Goal: Transaction & Acquisition: Book appointment/travel/reservation

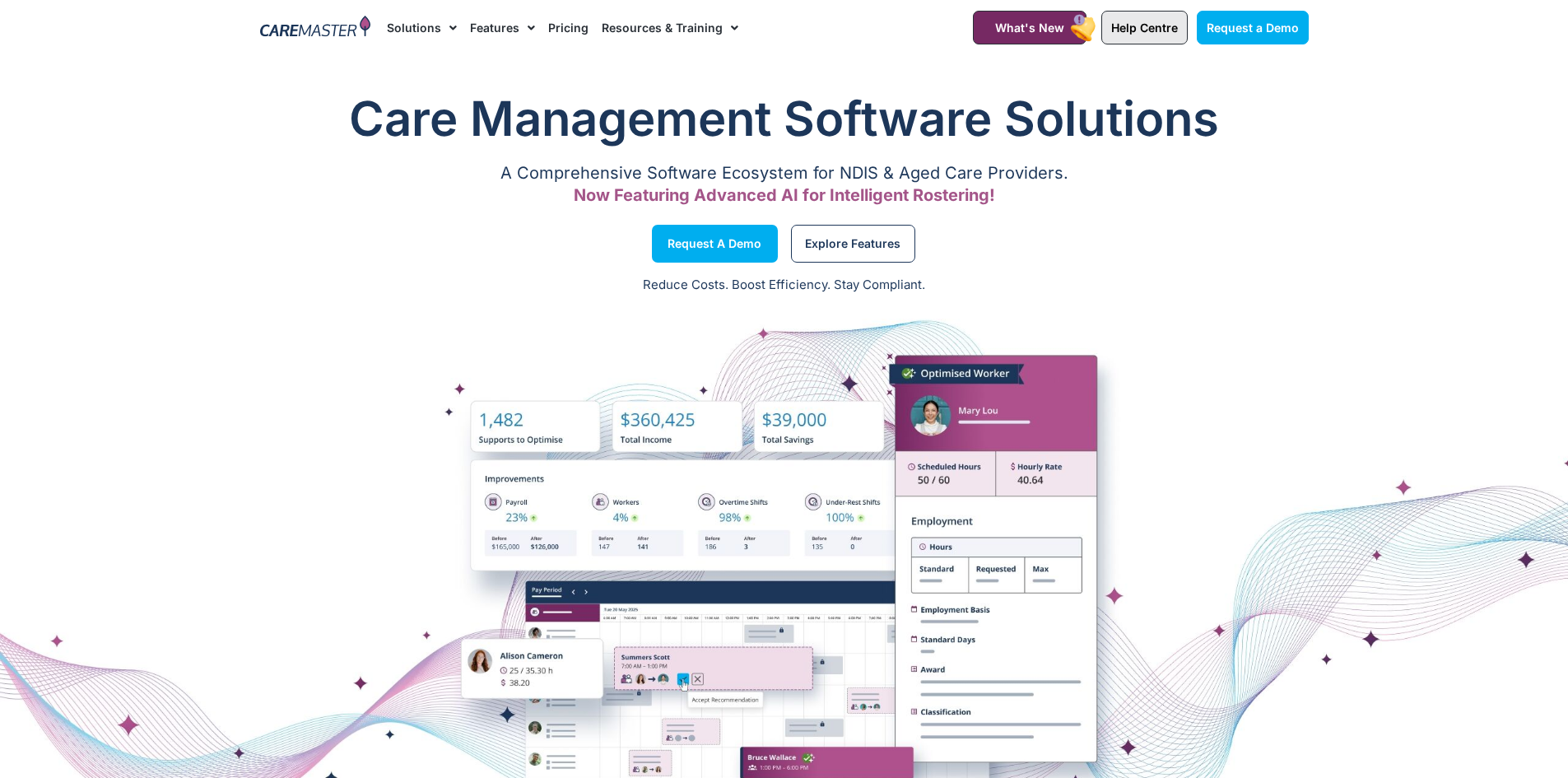
click at [1148, 33] on span "Help Centre" at bounding box center [1145, 27] width 67 height 14
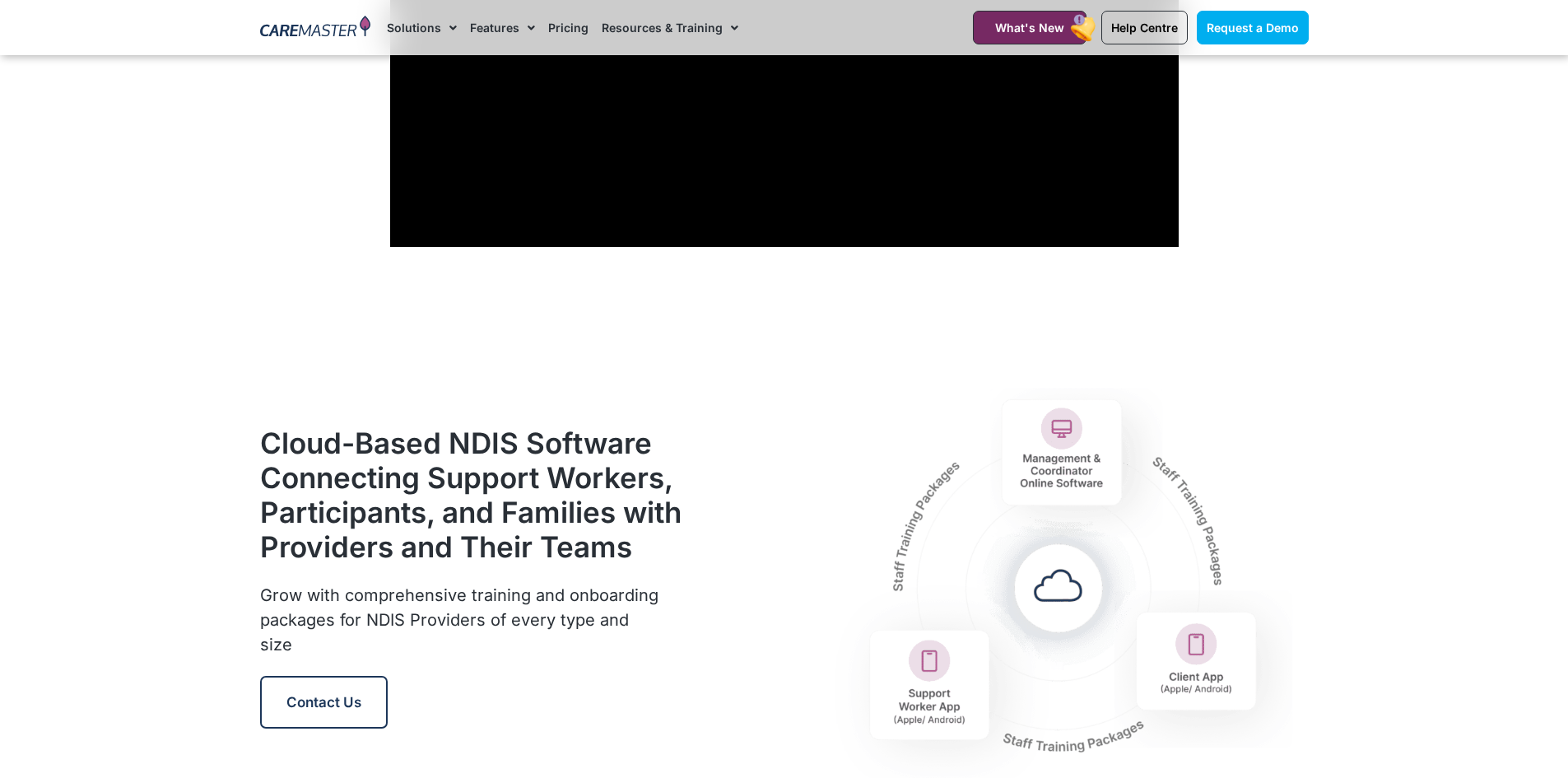
scroll to position [1975, 0]
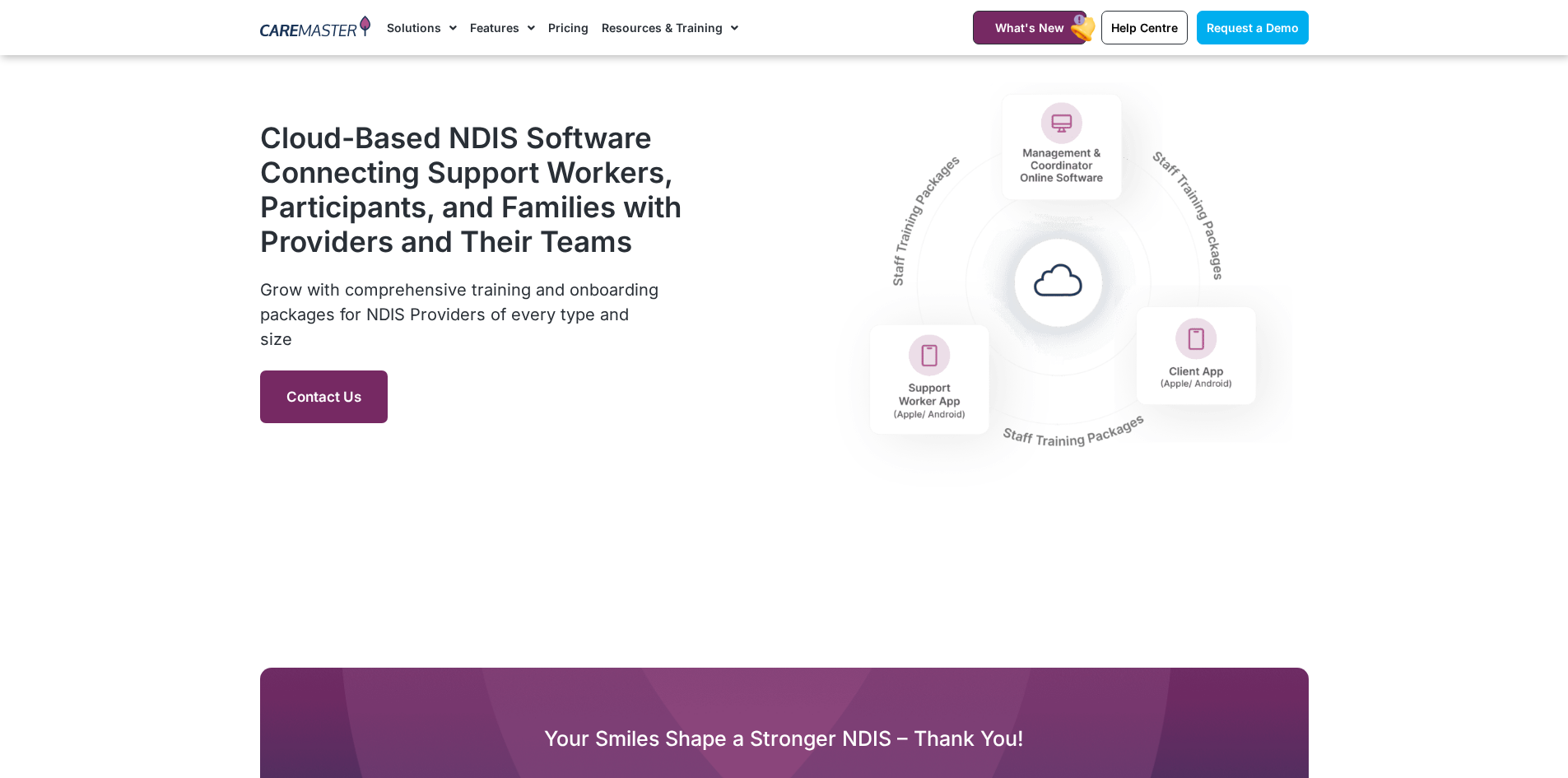
click at [349, 400] on span "Contact Us" at bounding box center [324, 396] width 75 height 17
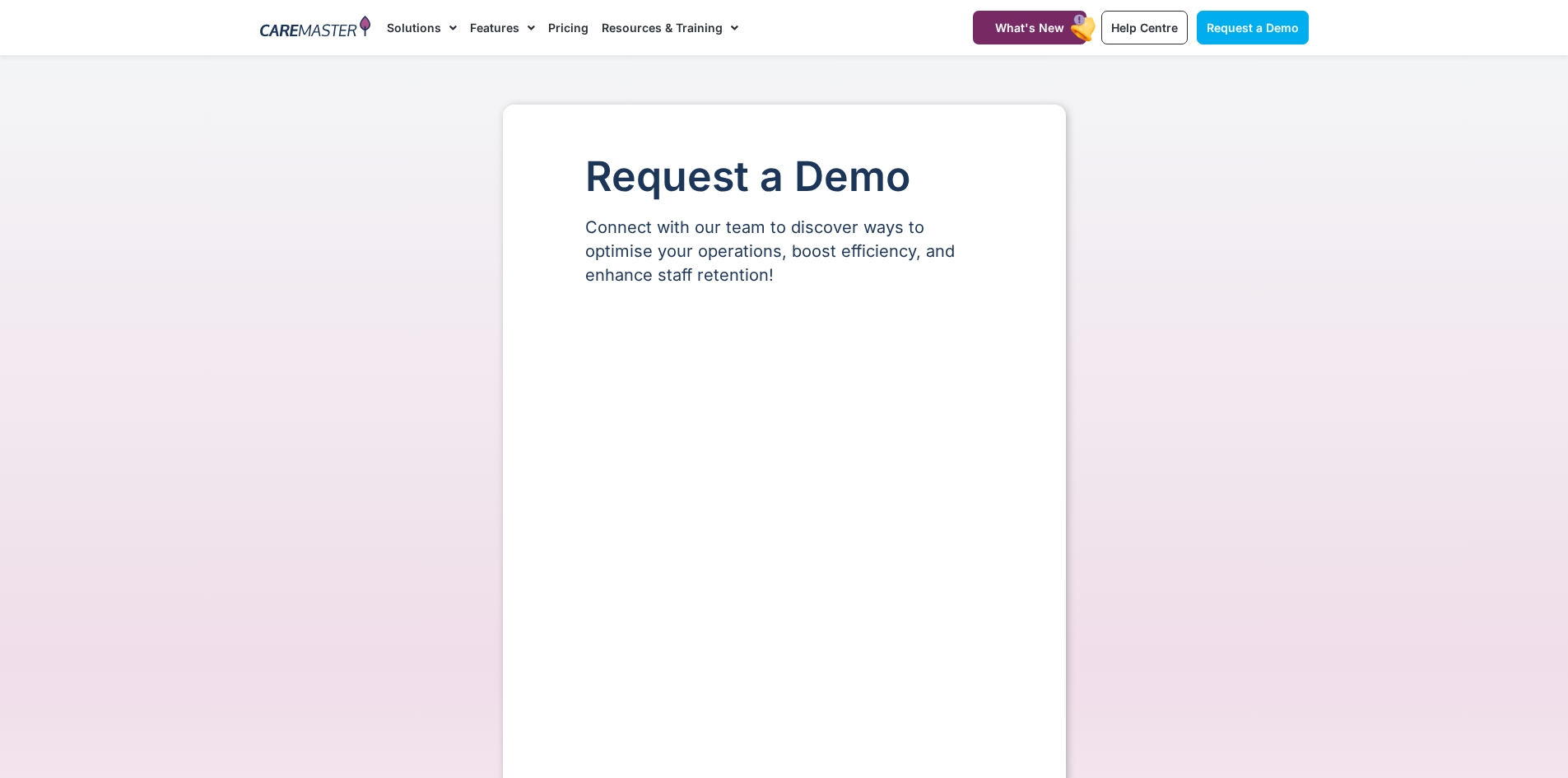
select select "**"
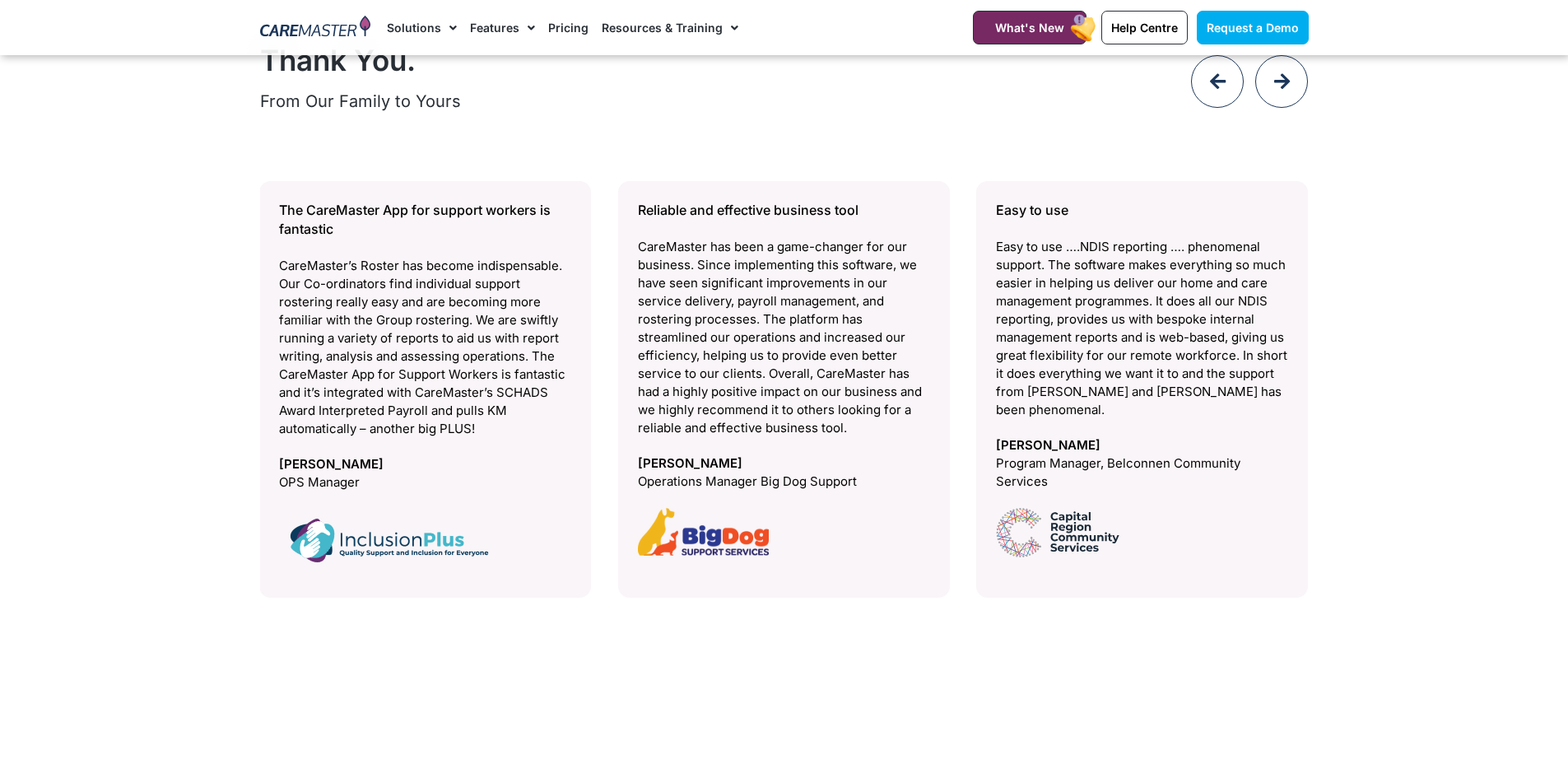
scroll to position [6569, 0]
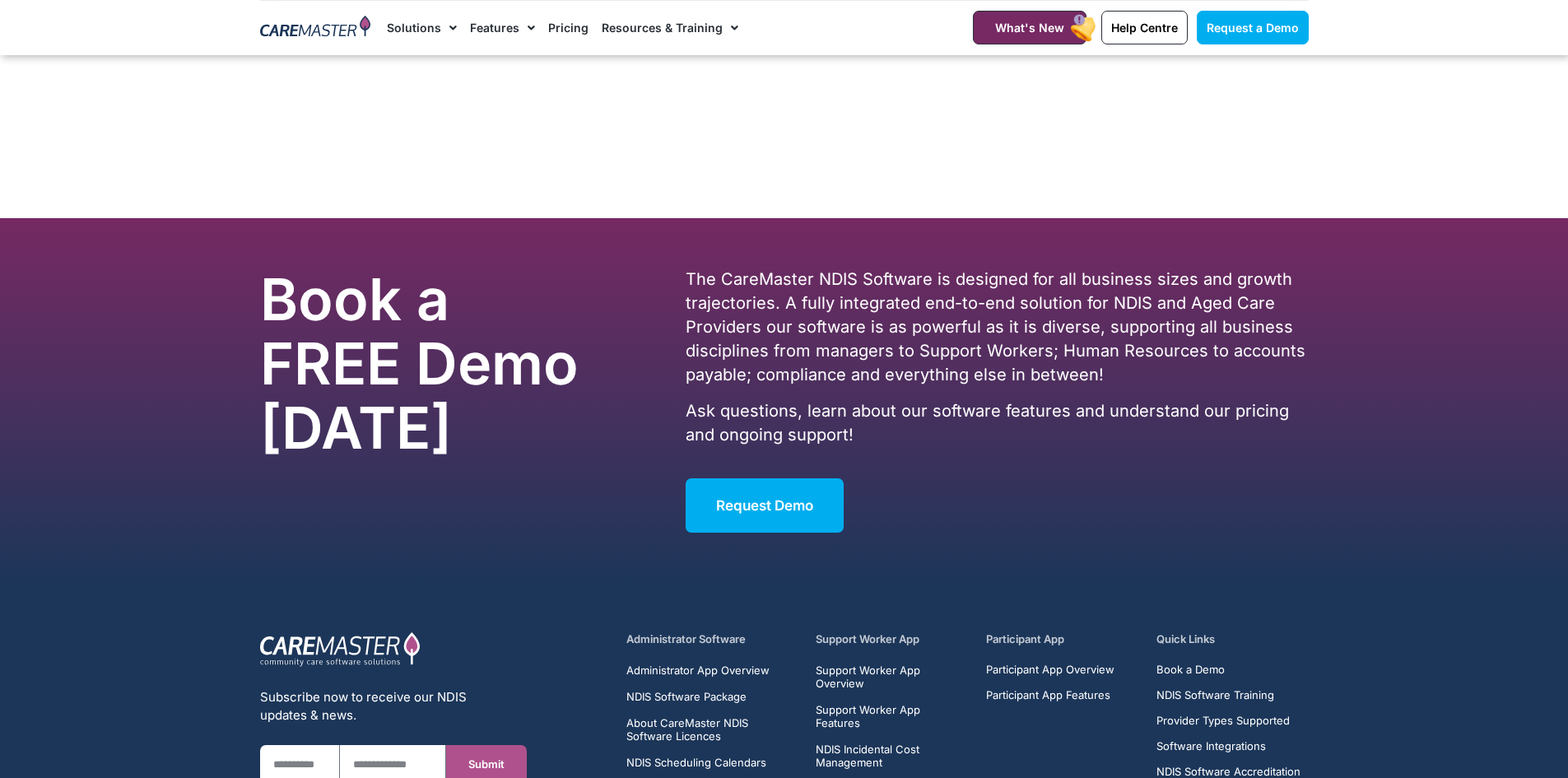
scroll to position [9943, 0]
